Goal: Transaction & Acquisition: Purchase product/service

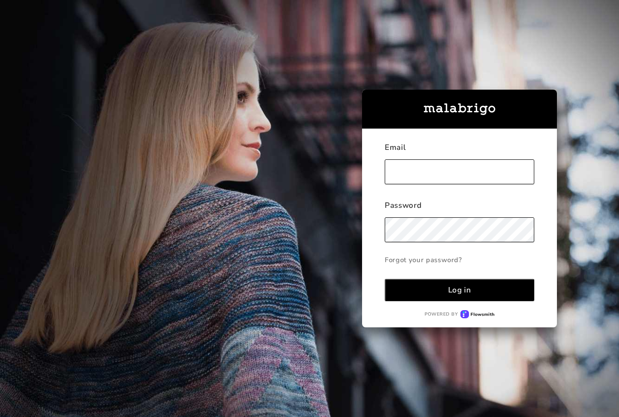
click at [468, 184] on input "text" at bounding box center [460, 172] width 150 height 25
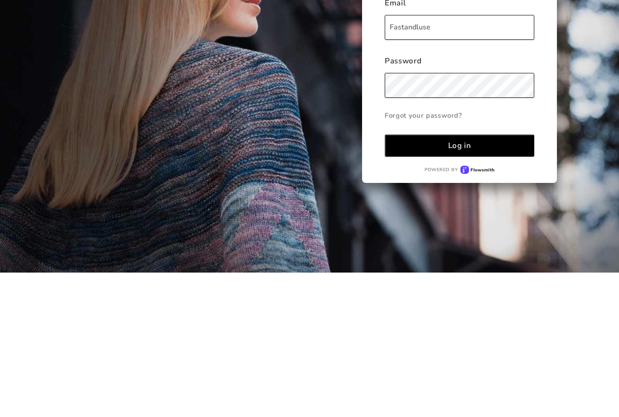
click at [497, 279] on button "Log in" at bounding box center [460, 290] width 150 height 22
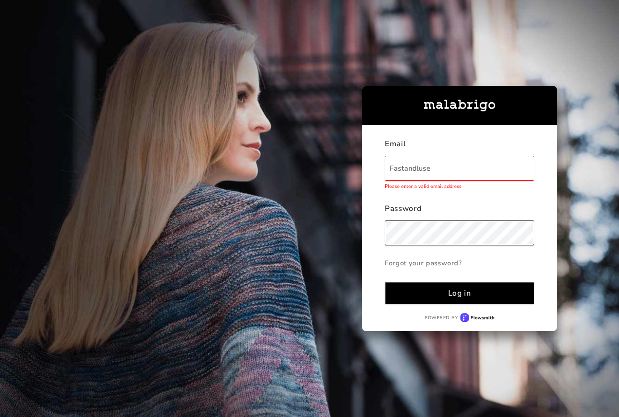
click at [438, 156] on input "Fastandluse" at bounding box center [460, 168] width 150 height 25
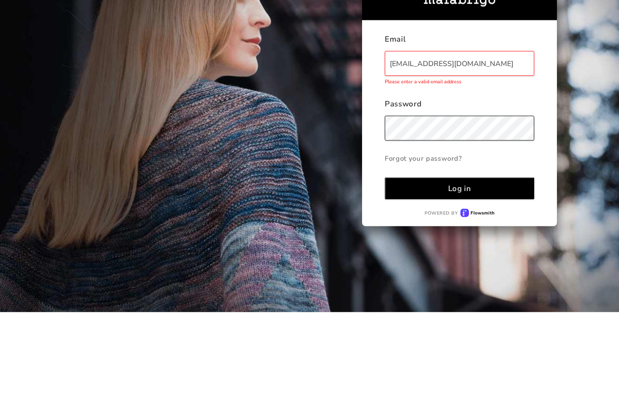
type input "[EMAIL_ADDRESS][DOMAIN_NAME]"
click at [477, 282] on button "Log in" at bounding box center [460, 293] width 150 height 22
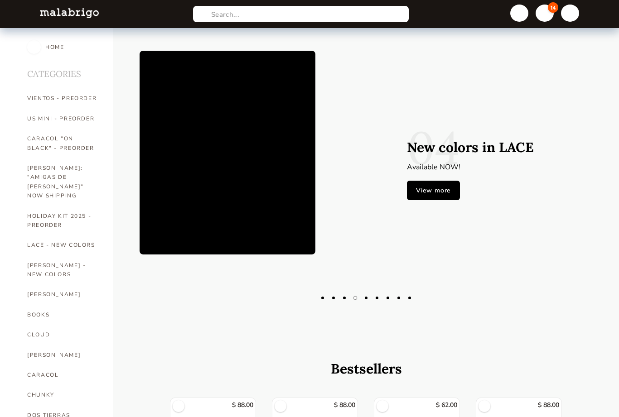
scroll to position [29, 0]
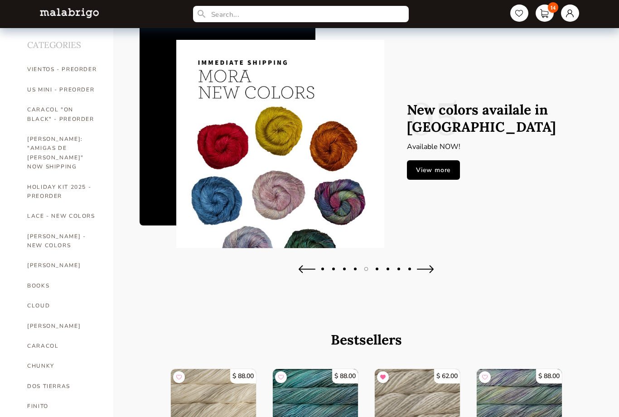
click at [39, 150] on link "[PERSON_NAME]: "AMIGAS DE [PERSON_NAME]" NOW SHIPPING" at bounding box center [63, 153] width 73 height 48
select select "INDEX"
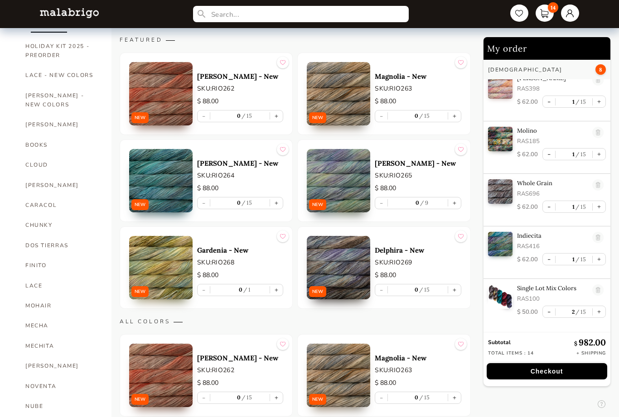
scroll to position [443, 0]
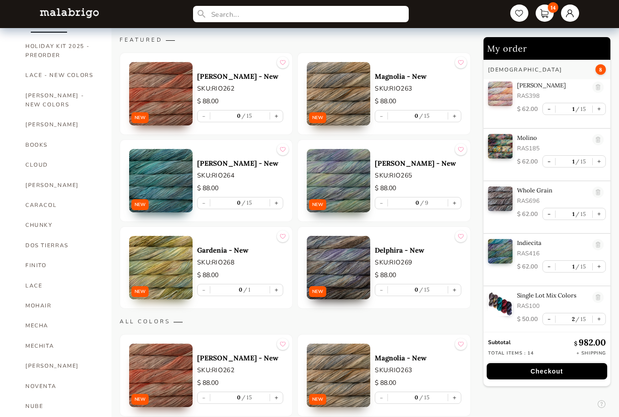
click at [37, 175] on link "[PERSON_NAME]" at bounding box center [61, 185] width 73 height 20
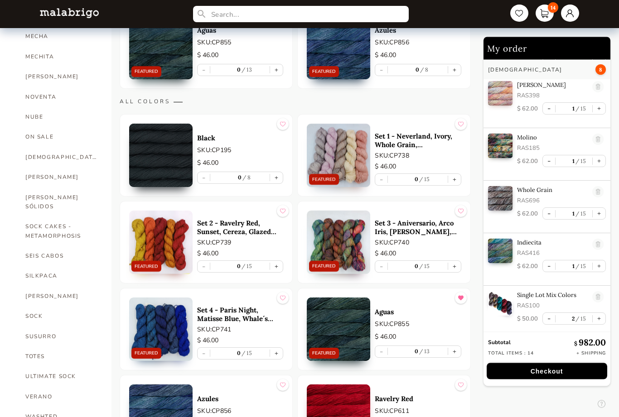
scroll to position [459, 0]
click at [35, 286] on link "[PERSON_NAME]" at bounding box center [61, 296] width 73 height 20
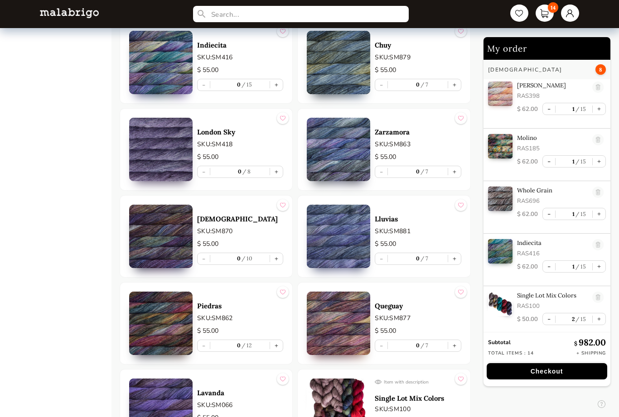
scroll to position [1962, 0]
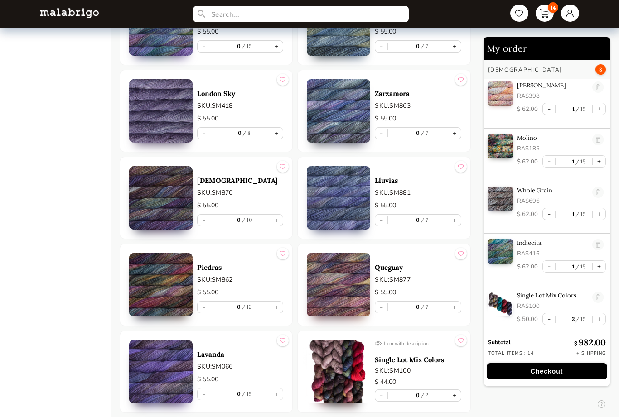
click at [451, 400] on button "+" at bounding box center [454, 395] width 13 height 11
type input "1"
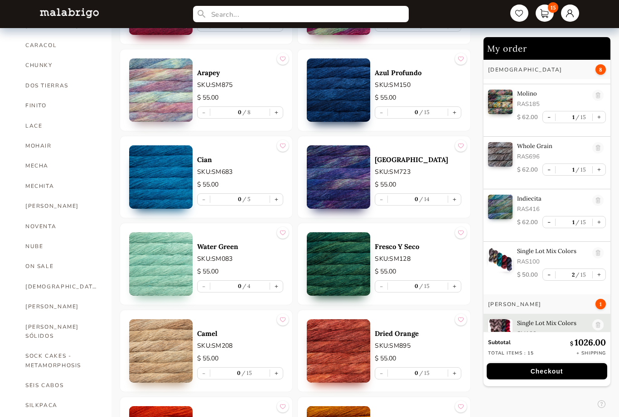
scroll to position [314, 0]
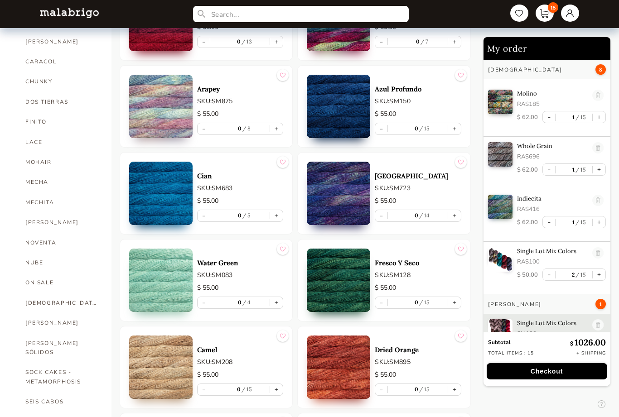
click at [274, 134] on button "+" at bounding box center [276, 128] width 13 height 11
type input "1"
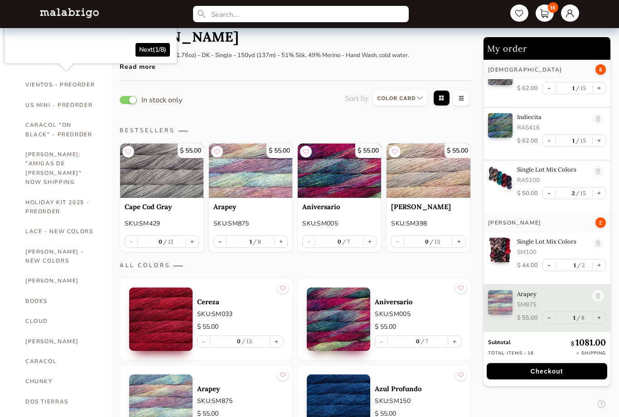
scroll to position [0, 0]
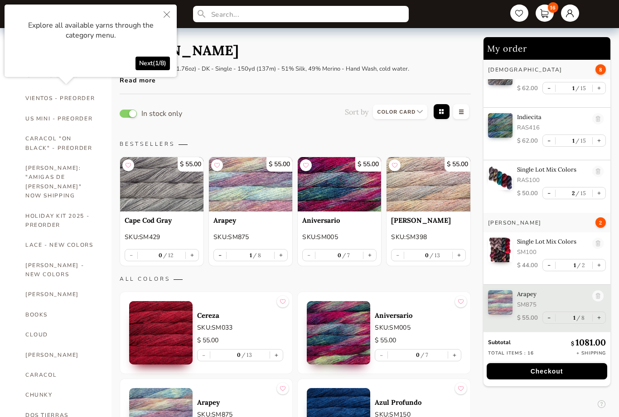
click at [169, 13] on icon "Close" at bounding box center [167, 14] width 6 height 6
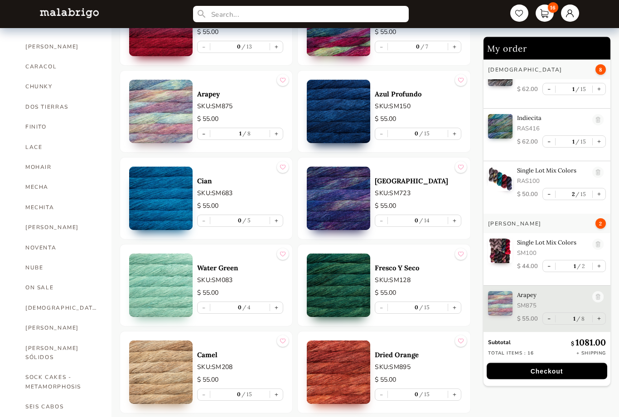
scroll to position [351, 0]
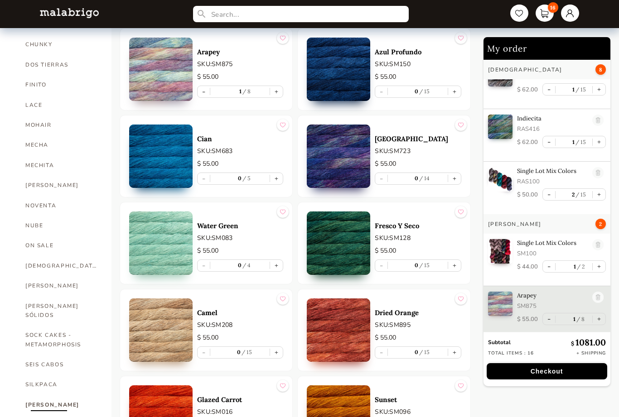
click at [58, 256] on link "[DEMOGRAPHIC_DATA]" at bounding box center [61, 266] width 73 height 20
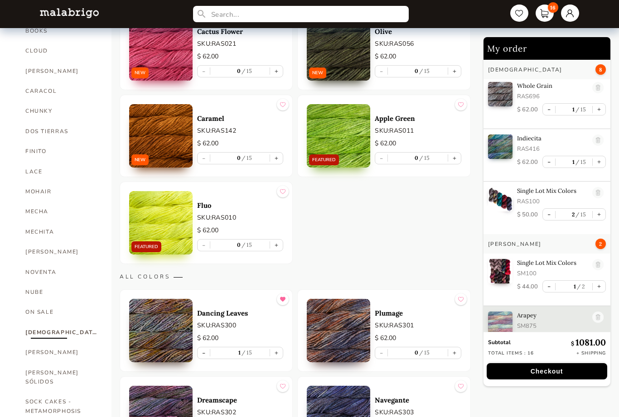
scroll to position [547, 0]
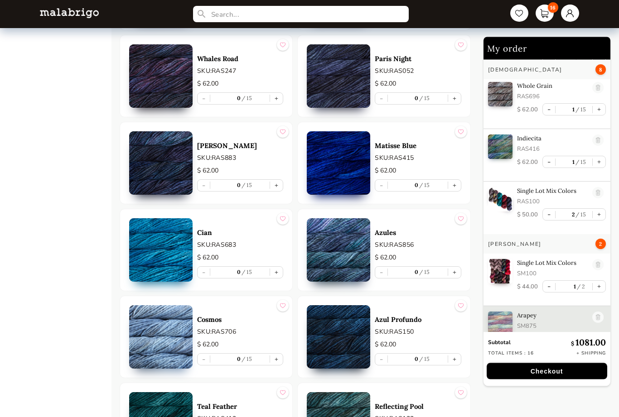
click at [454, 274] on button "+" at bounding box center [454, 272] width 13 height 11
type input "1"
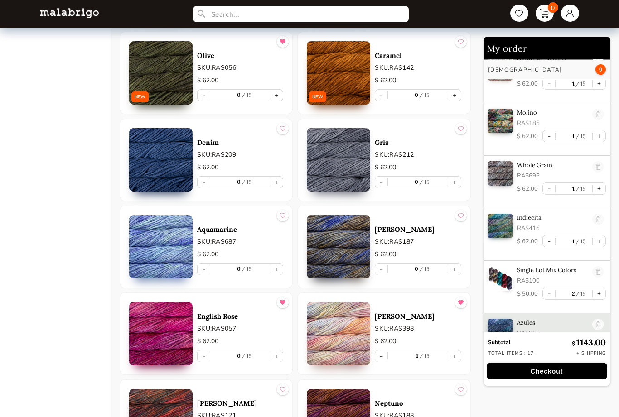
scroll to position [844, 0]
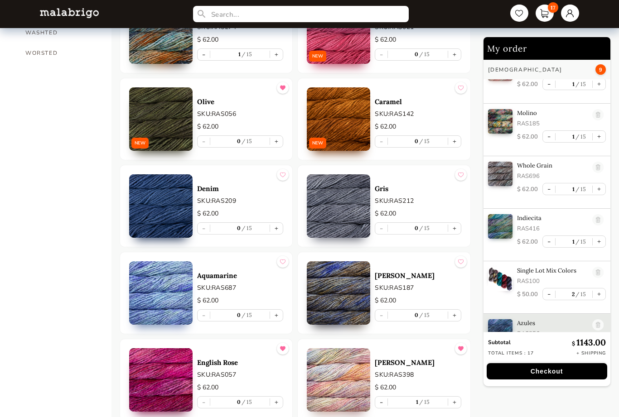
click at [280, 319] on button "+" at bounding box center [276, 315] width 13 height 11
type input "1"
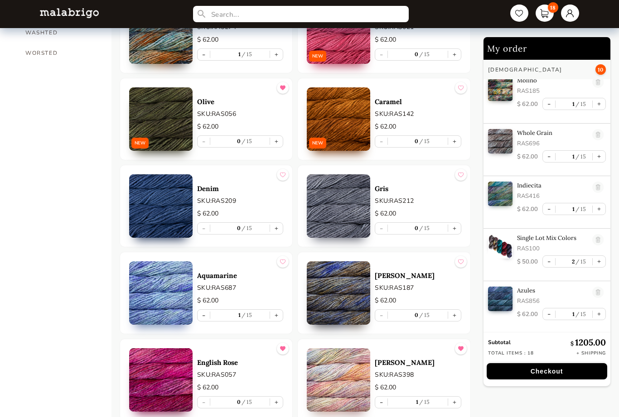
scroll to position [550, 0]
